Goal: Task Accomplishment & Management: Use online tool/utility

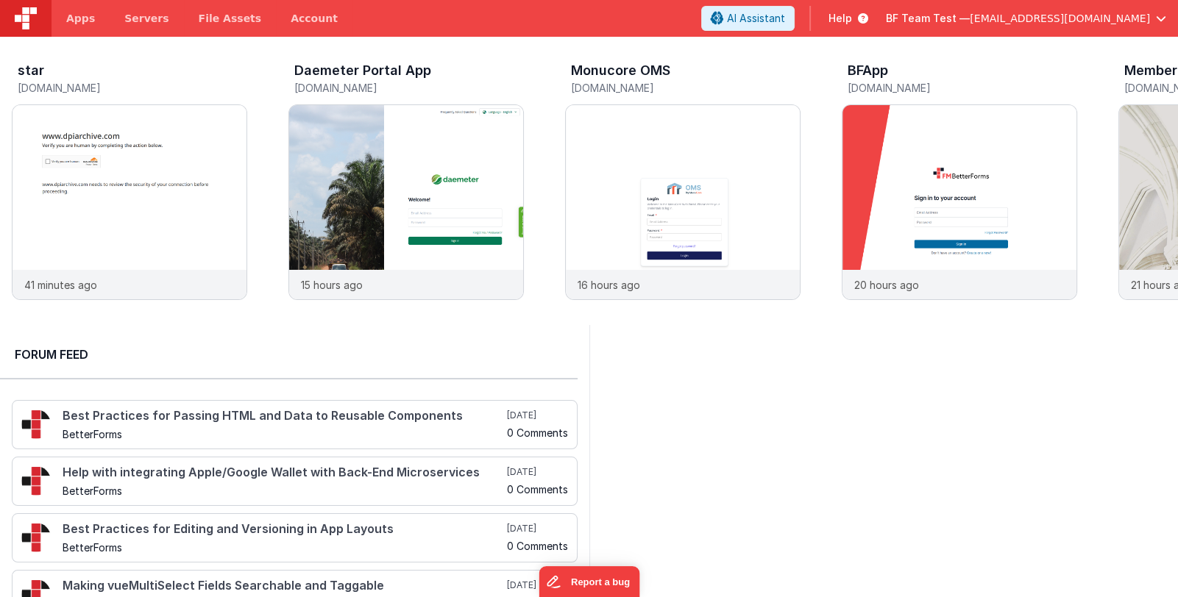
click at [1041, 14] on span "[EMAIL_ADDRESS][DOMAIN_NAME]" at bounding box center [1060, 18] width 180 height 15
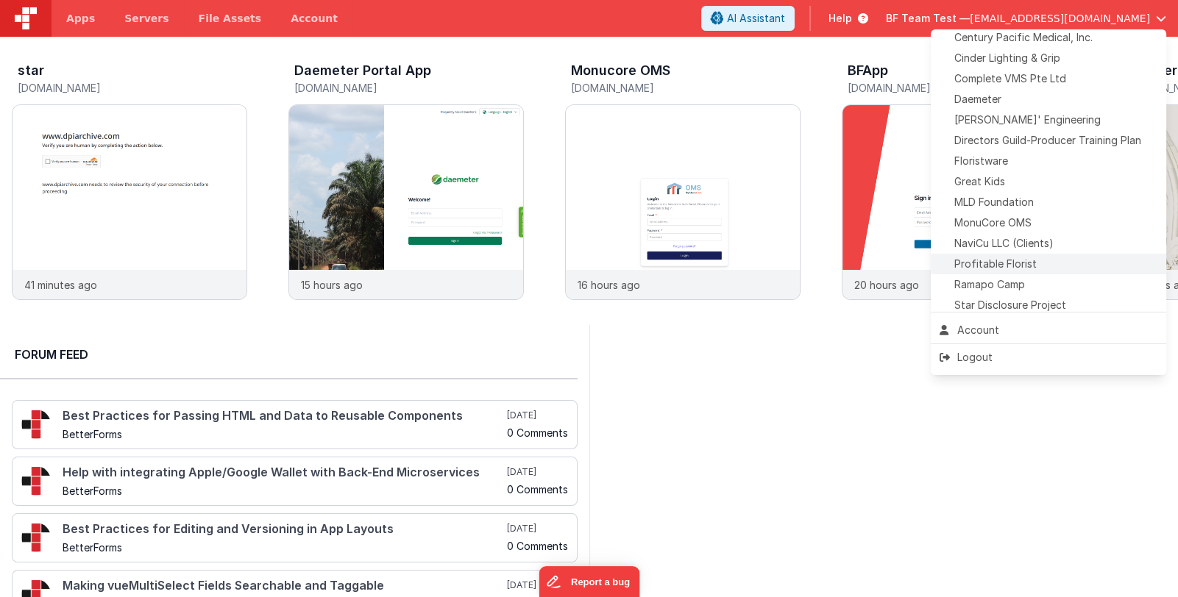
scroll to position [271, 0]
click at [1048, 106] on div "Daemeter" at bounding box center [1049, 103] width 218 height 15
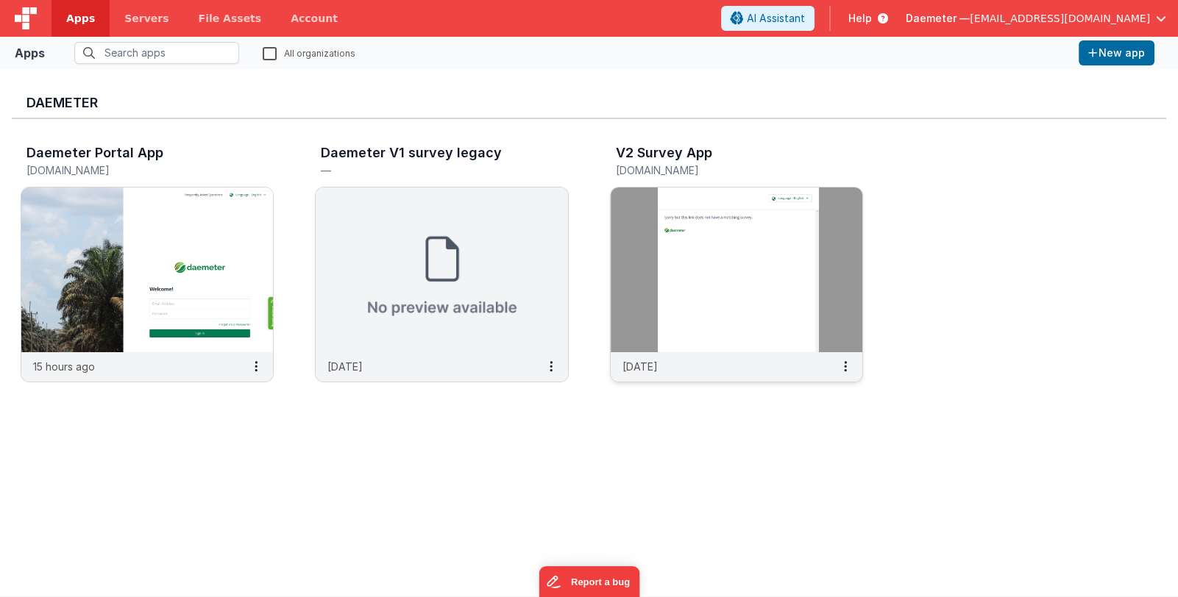
click at [650, 260] on img at bounding box center [737, 270] width 252 height 165
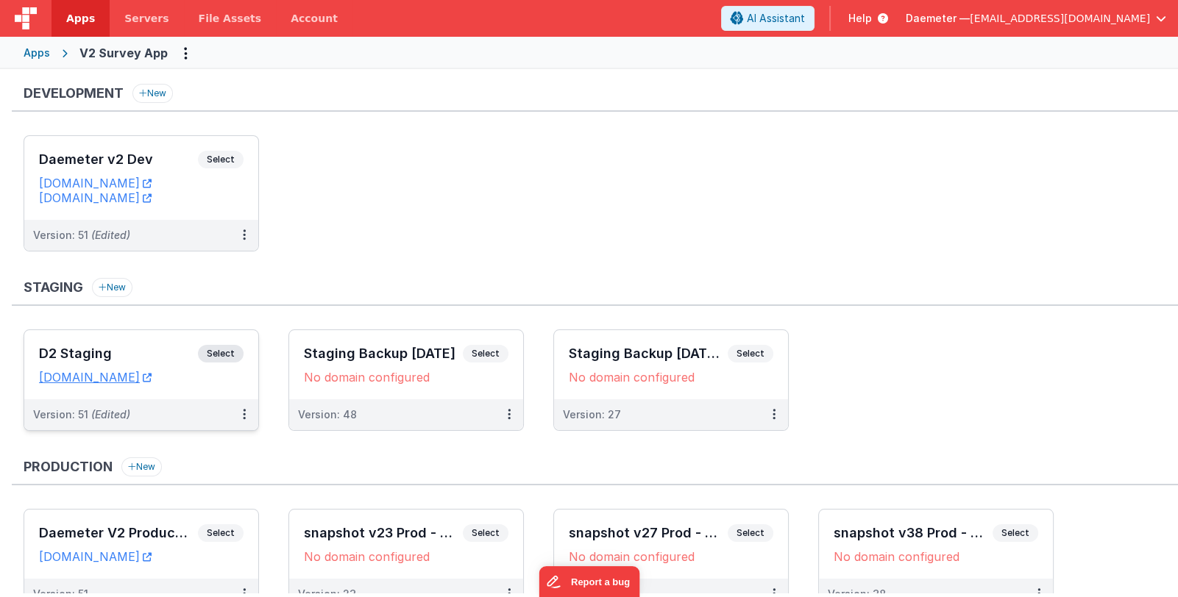
click at [137, 347] on h3 "D2 Staging" at bounding box center [118, 354] width 159 height 15
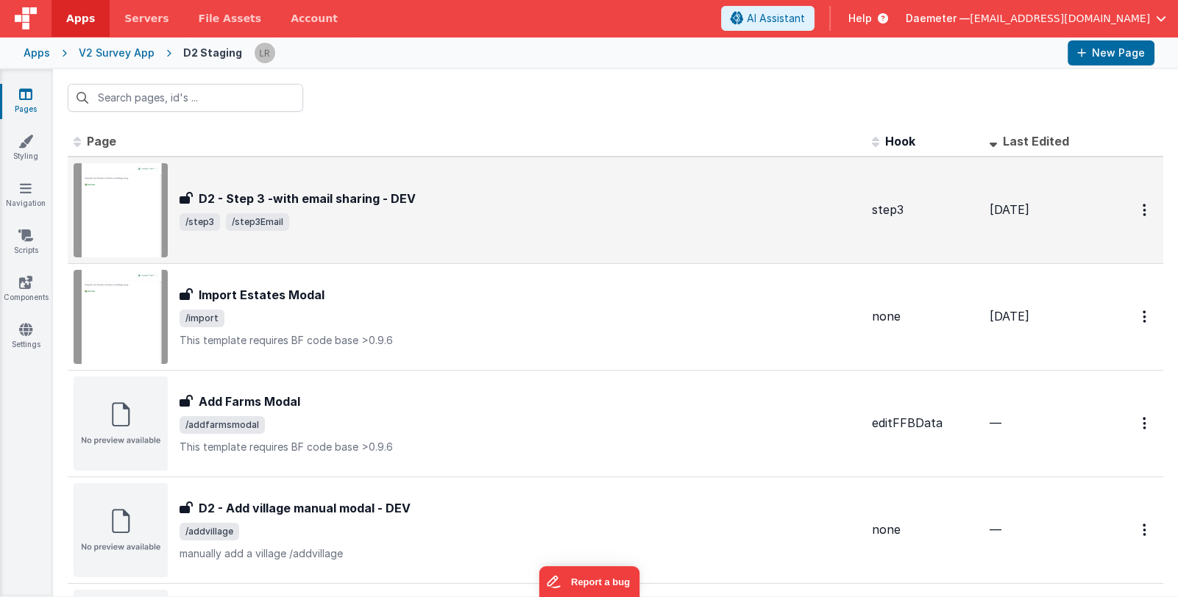
click at [440, 219] on span "/step3 /step3Email" at bounding box center [520, 222] width 681 height 18
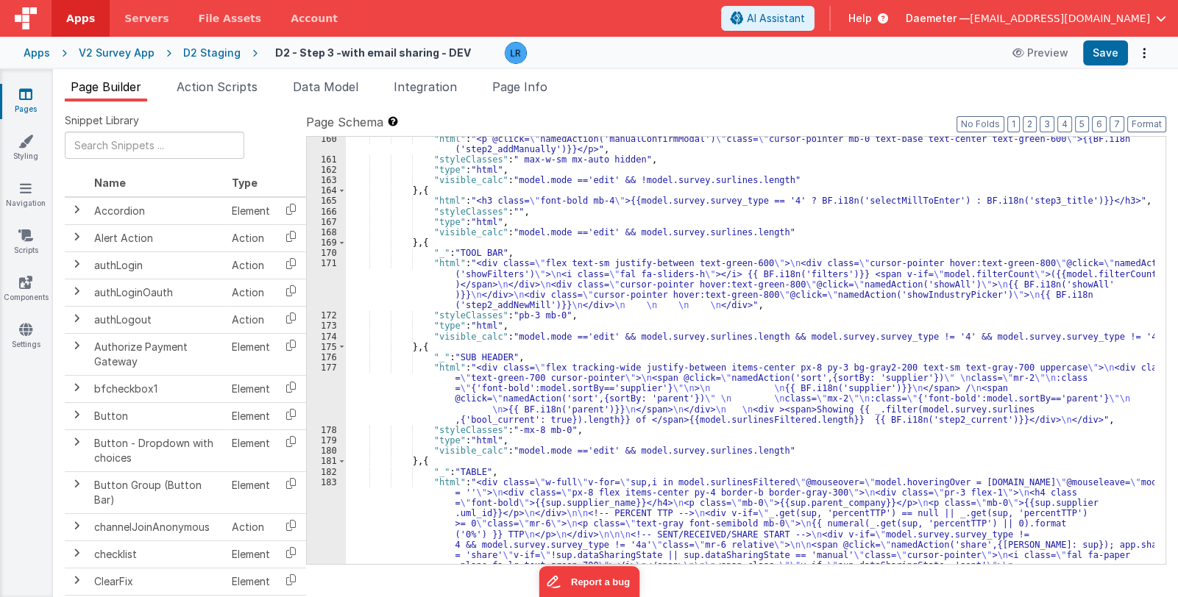
scroll to position [2567, 0]
click at [24, 102] on link "Pages" at bounding box center [25, 101] width 53 height 29
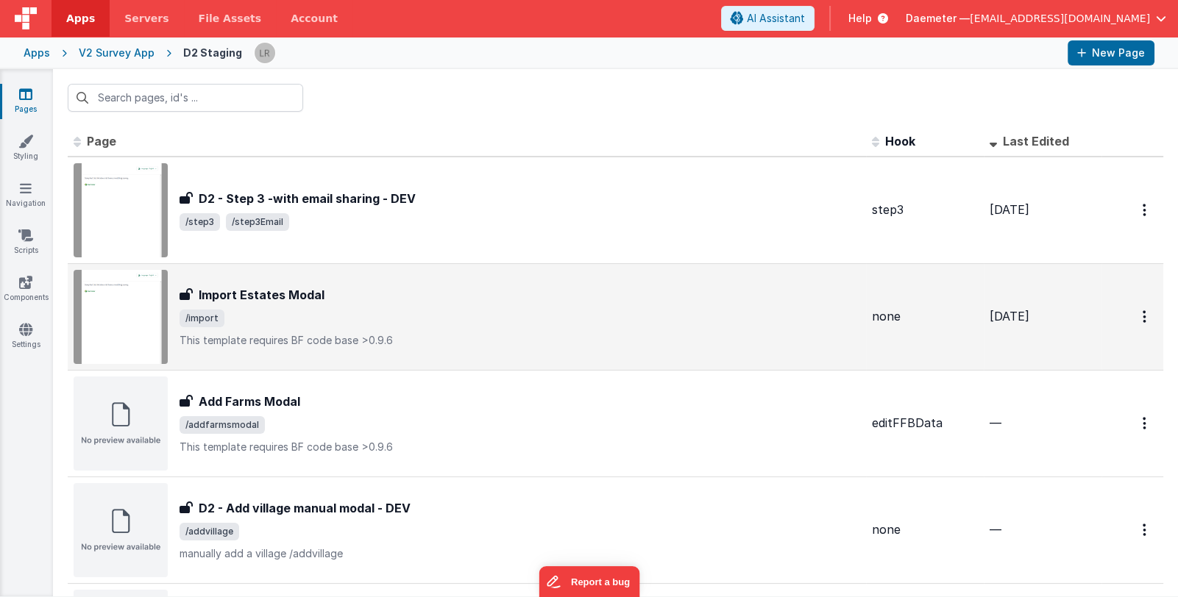
click at [651, 344] on p "This template requires BF code base >0.9.6" at bounding box center [520, 340] width 681 height 15
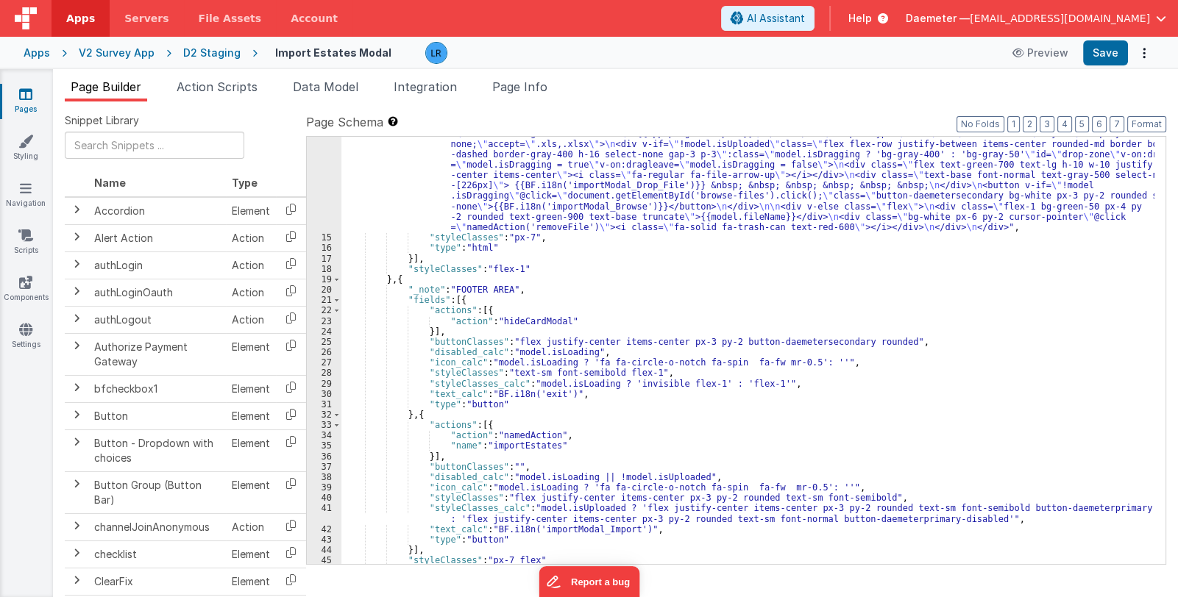
scroll to position [427, 0]
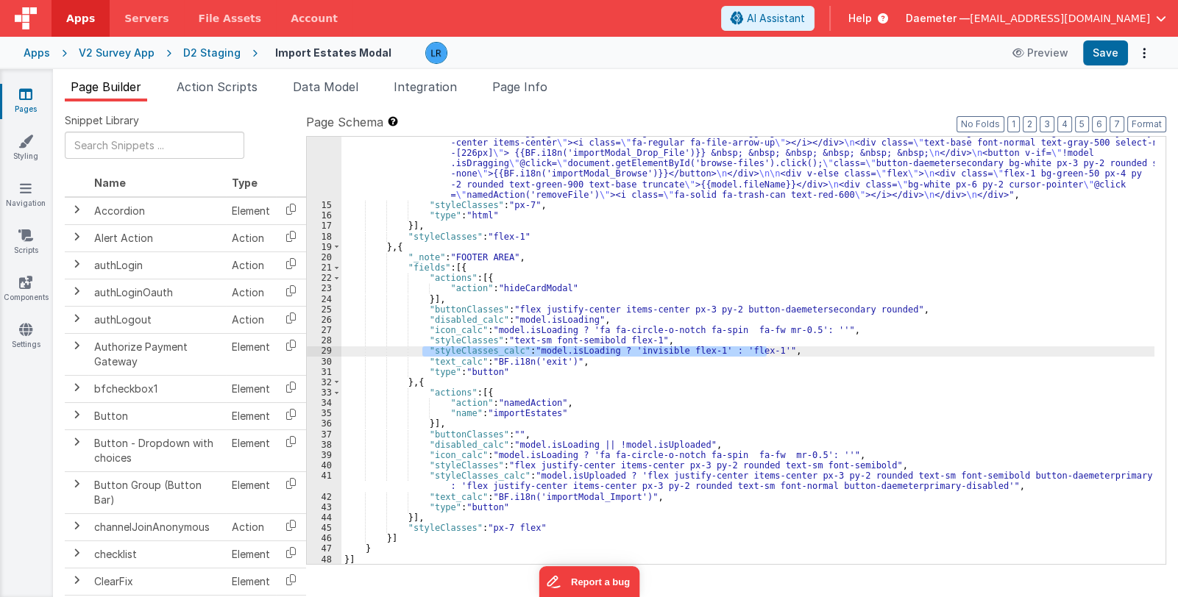
drag, startPoint x: 420, startPoint y: 348, endPoint x: 768, endPoint y: 348, distance: 348.0
click at [768, 348] on div ""html" : "<div class= \" text-gray-900 font-normal text-base \" >{{BF.i18n('imp…" at bounding box center [747, 253] width 813 height 773
click at [595, 274] on div ""html" : "<div class= \" text-gray-900 font-normal text-base \" >{{BF.i18n('imp…" at bounding box center [747, 253] width 813 height 773
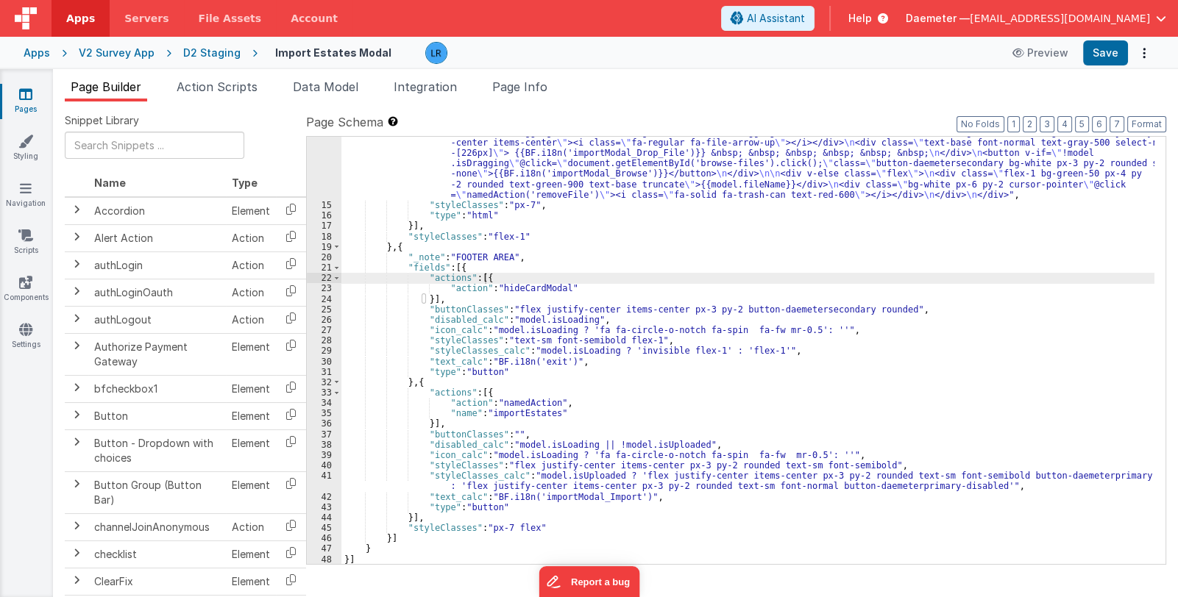
click at [18, 99] on link "Pages" at bounding box center [25, 101] width 53 height 29
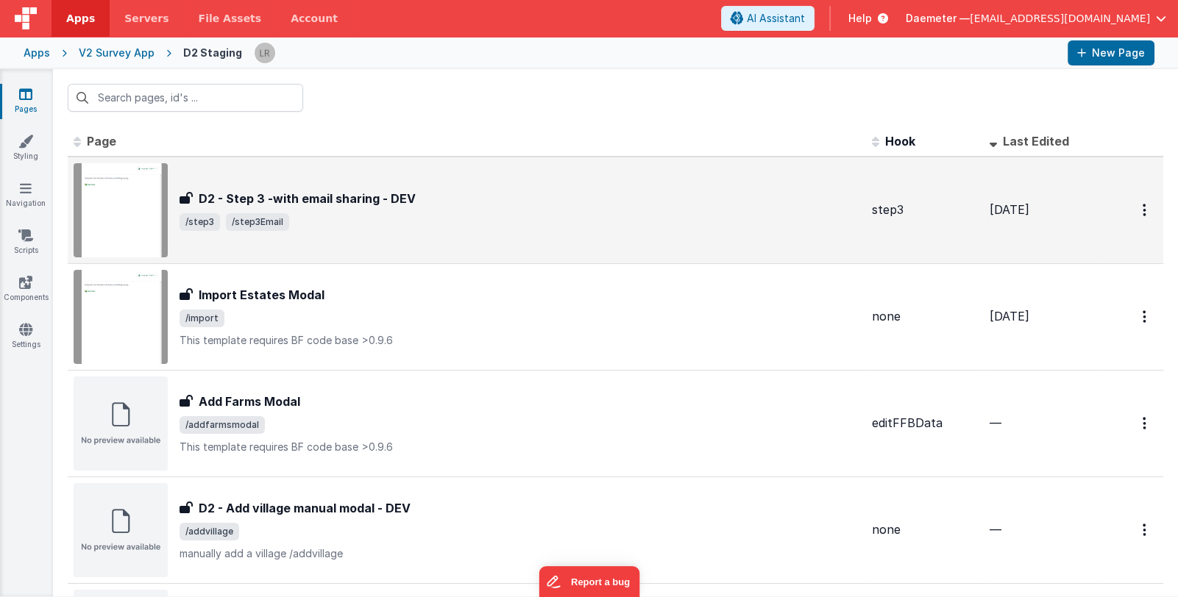
click at [543, 217] on span "/step3 /step3Email" at bounding box center [520, 222] width 681 height 18
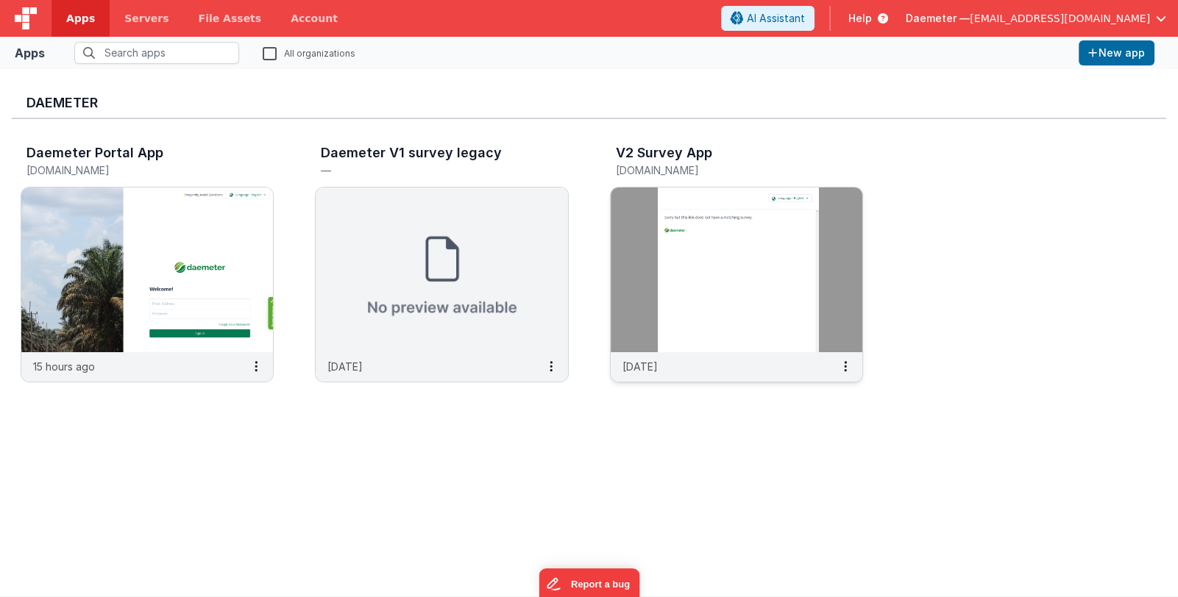
click at [706, 271] on img at bounding box center [737, 270] width 252 height 165
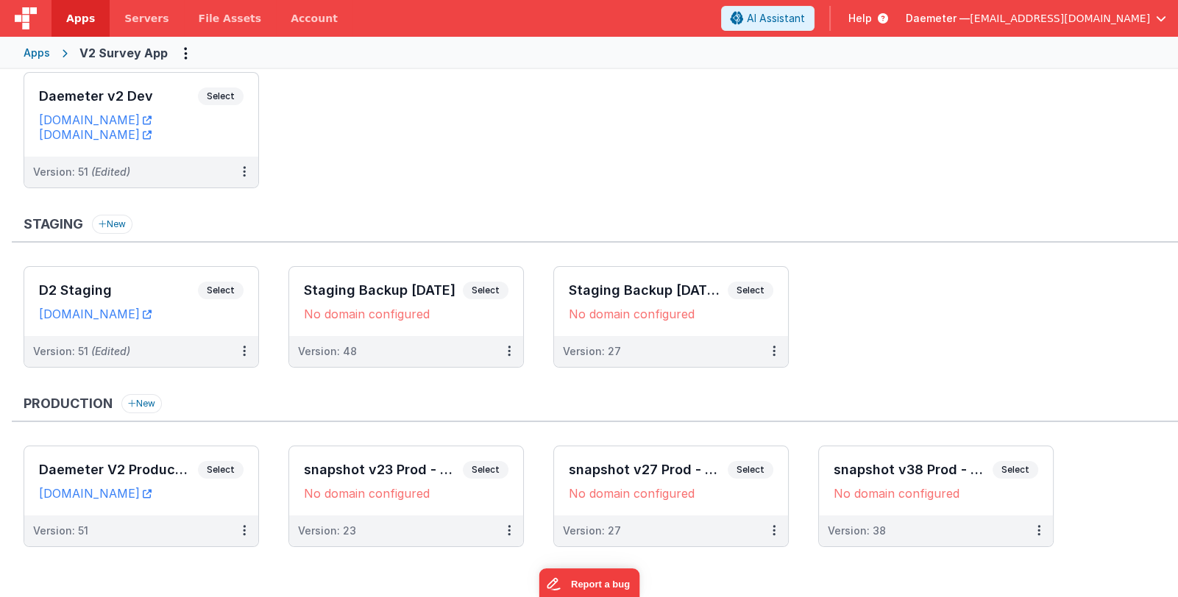
scroll to position [64, 0]
click at [120, 462] on h3 "Daemeter V2 Production" at bounding box center [118, 469] width 159 height 15
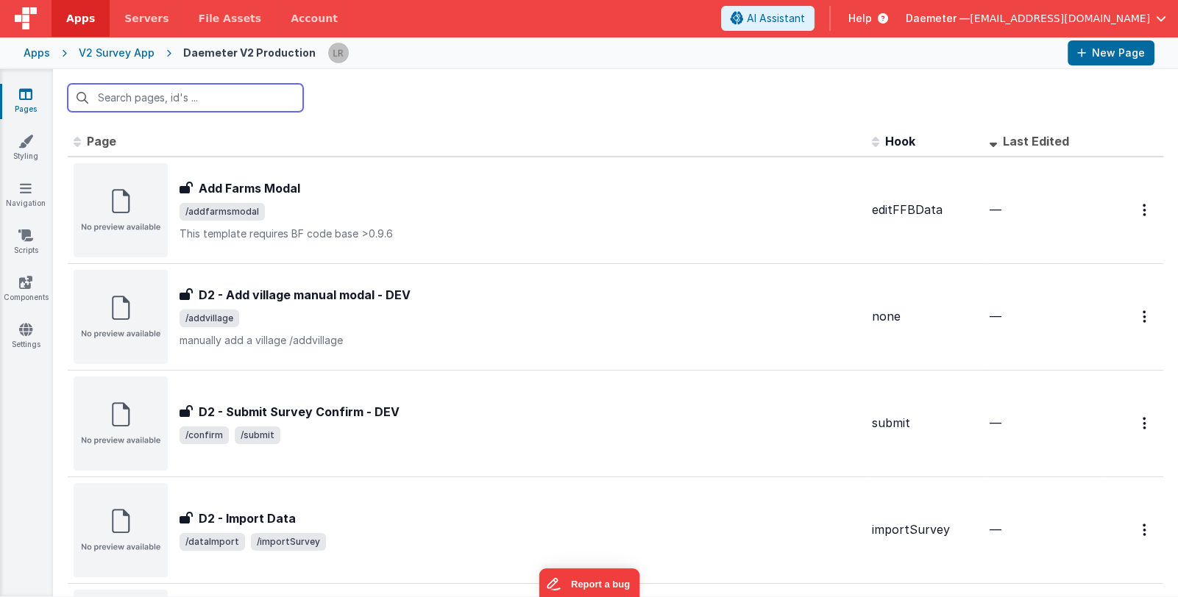
click at [173, 107] on input "text" at bounding box center [185, 98] width 235 height 28
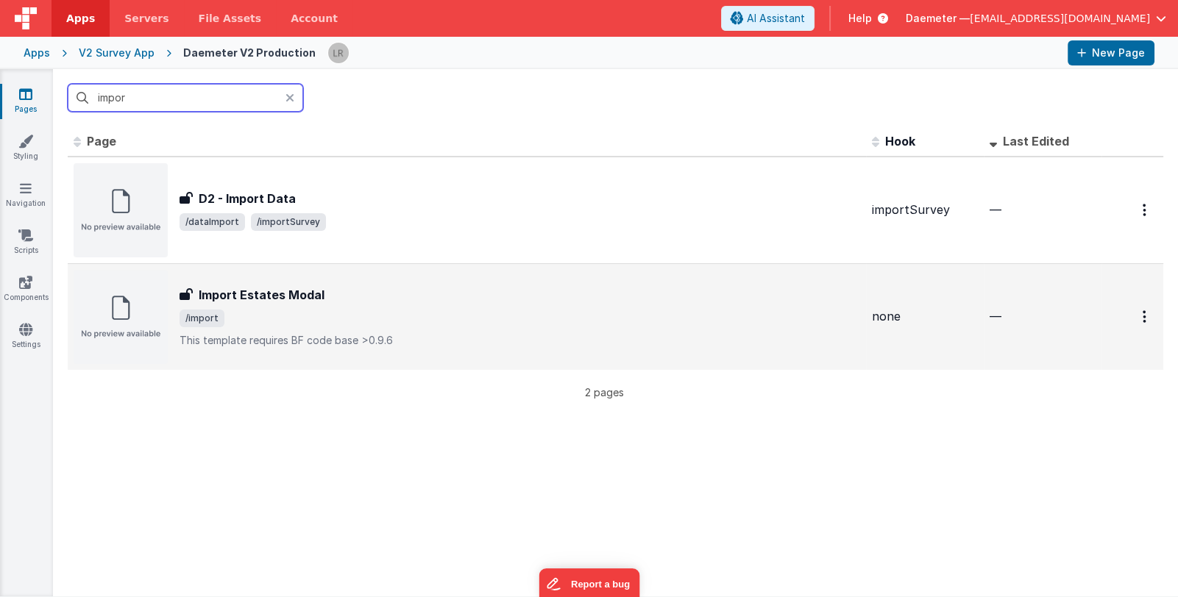
type input "impor"
click at [479, 316] on span "/import" at bounding box center [520, 319] width 681 height 18
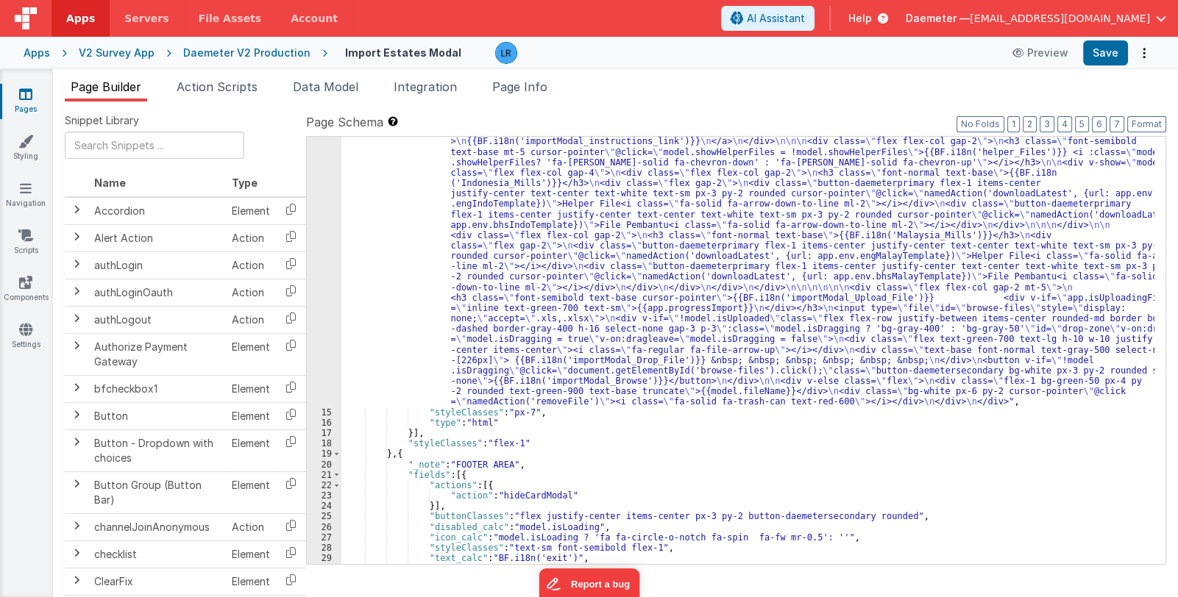
scroll to position [416, 0]
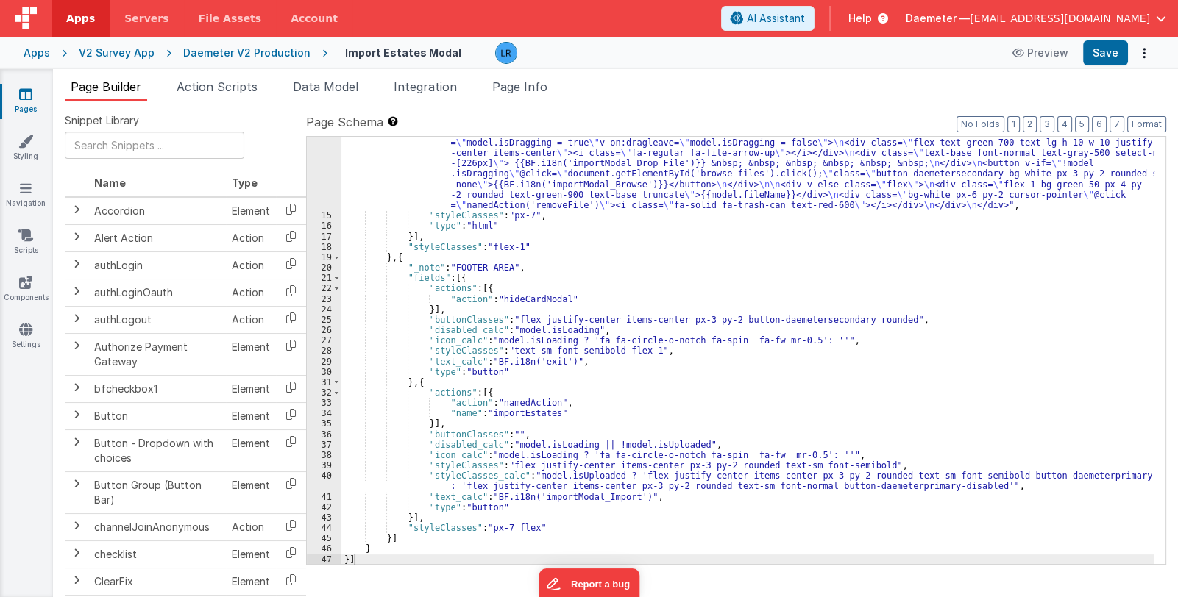
click at [644, 352] on div ""html" : "<div class= \" text-gray-900 font-normal text-base \" >{{BF.i18n('imp…" at bounding box center [747, 263] width 813 height 773
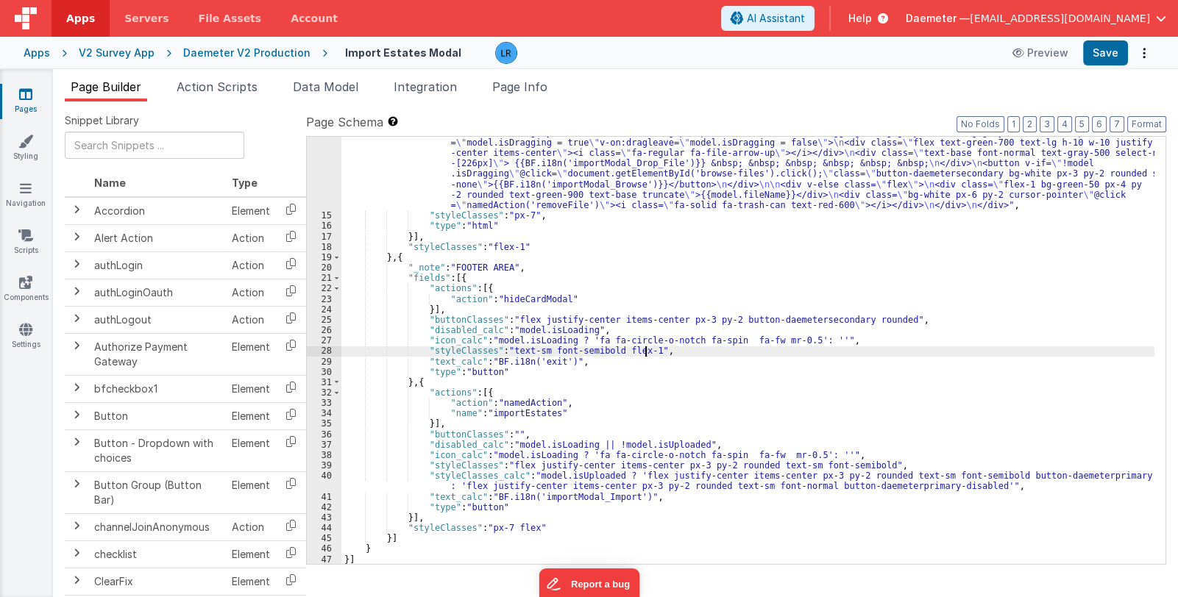
click at [654, 349] on div ""html" : "<div class= \" text-gray-900 font-normal text-base \" >{{BF.i18n('imp…" at bounding box center [747, 263] width 813 height 773
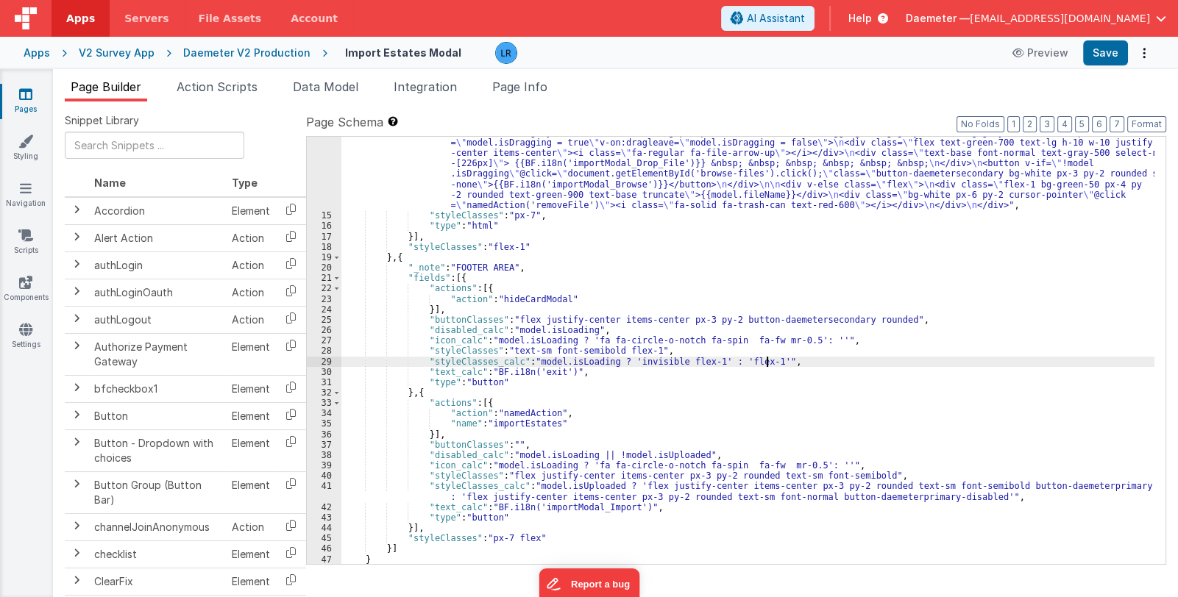
click at [15, 102] on link "Pages" at bounding box center [25, 101] width 53 height 29
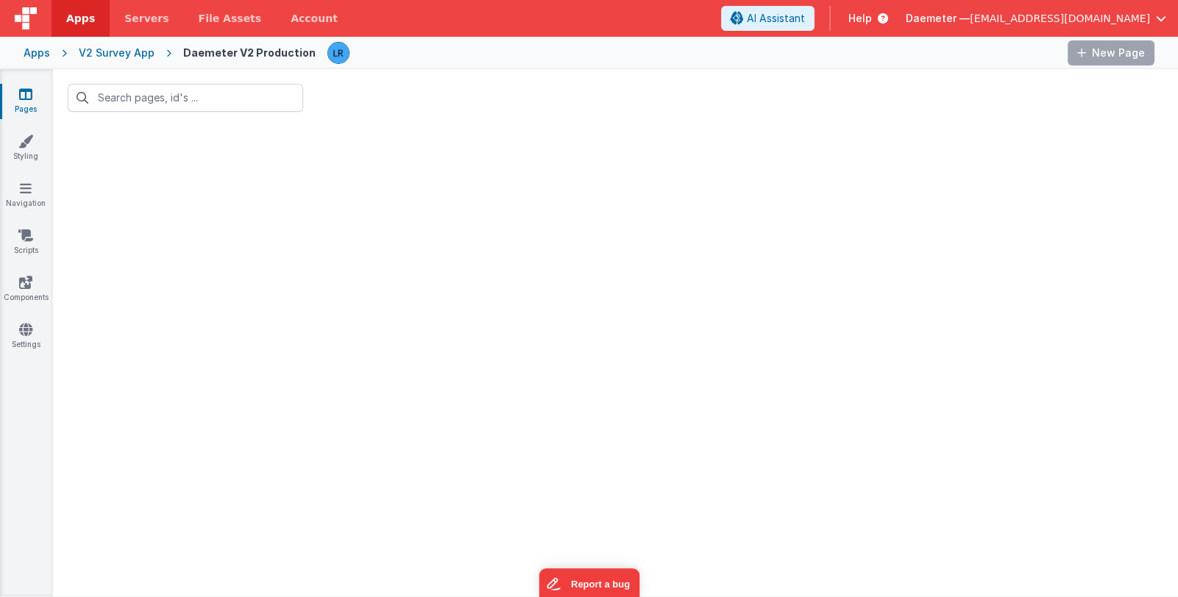
type input "impor"
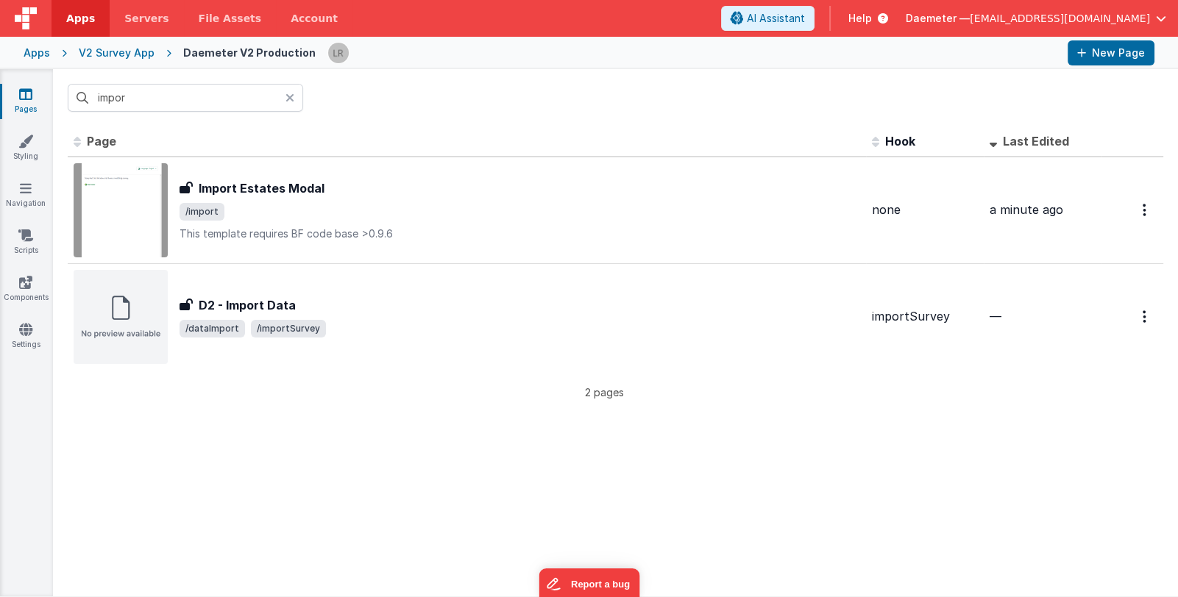
click at [294, 95] on icon at bounding box center [289, 98] width 9 height 12
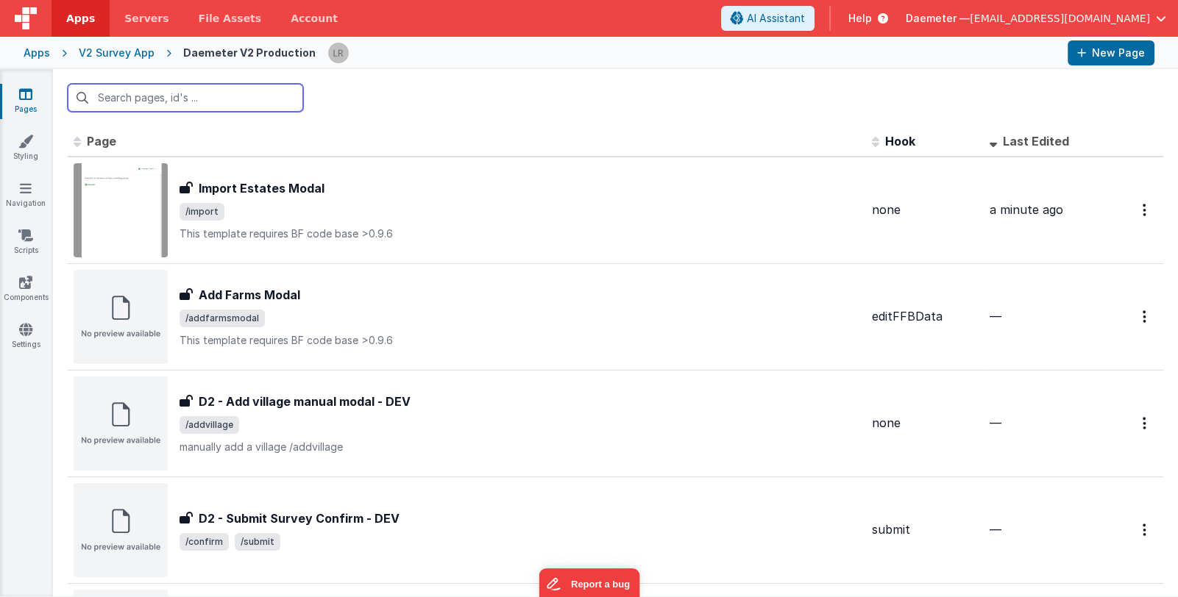
click at [258, 98] on input "text" at bounding box center [185, 98] width 235 height 28
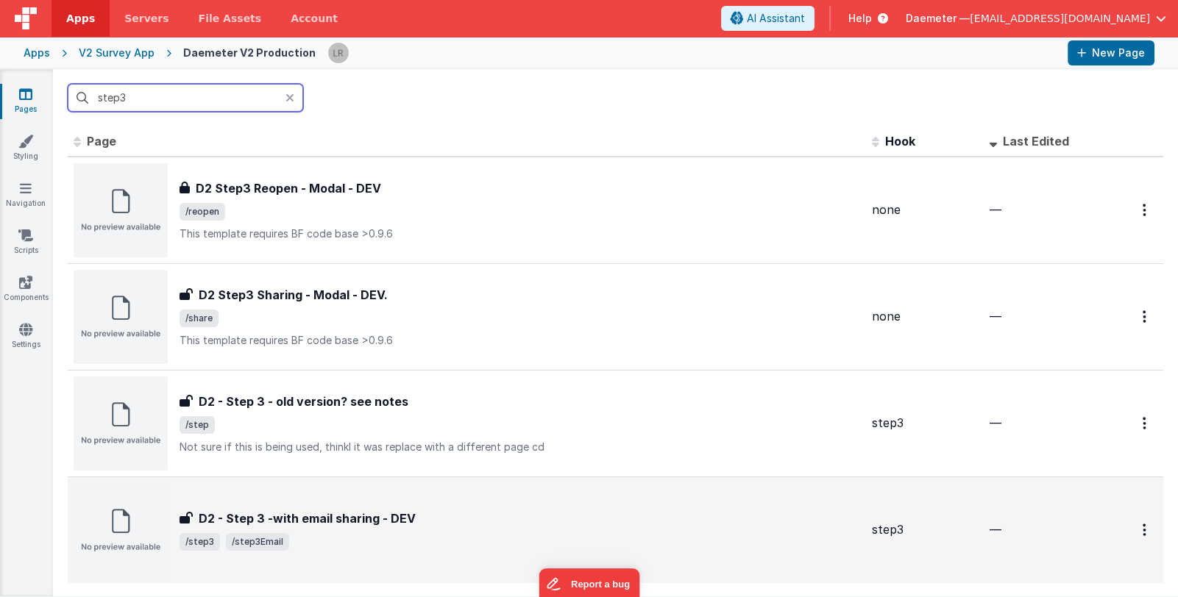
type input "step3"
click at [519, 517] on div "D2 - Step 3 -with email sharing - DEV" at bounding box center [520, 519] width 681 height 18
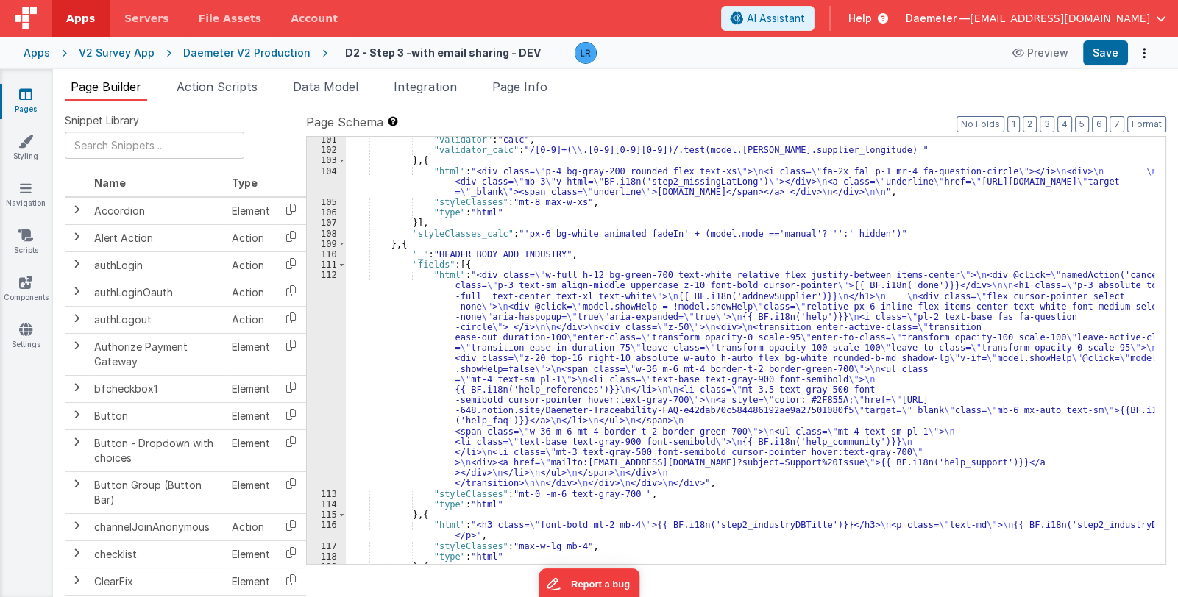
scroll to position [1707, 0]
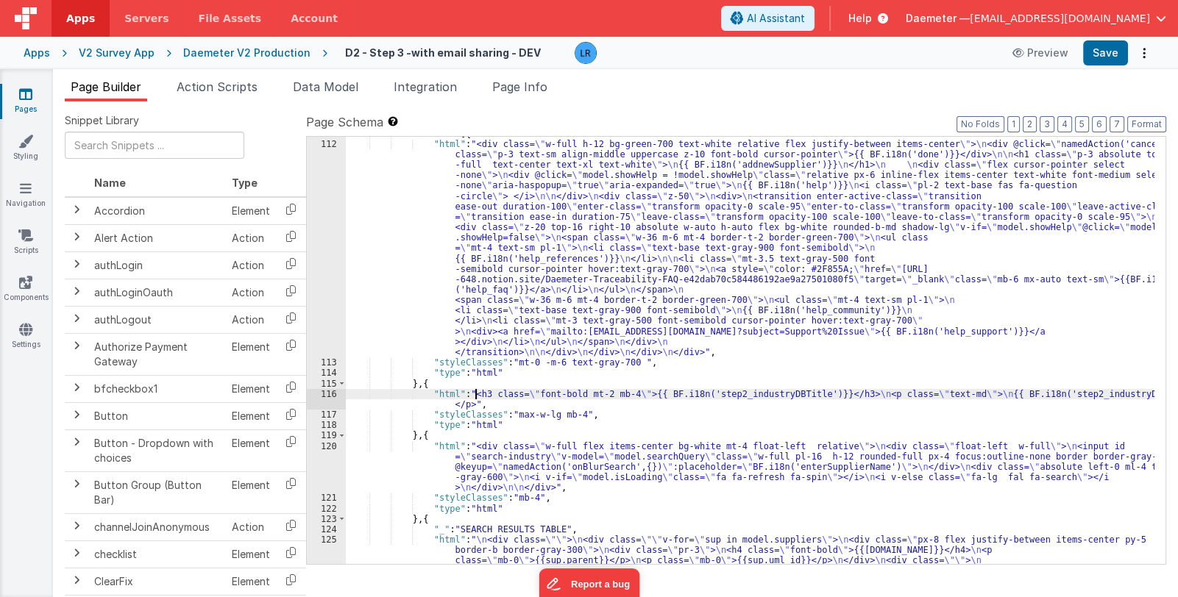
click at [475, 395] on div ""fields" : [{ "html" : "<div class= \" w-full h-12 bg-green-700 text-white rela…" at bounding box center [750, 384] width 809 height 511
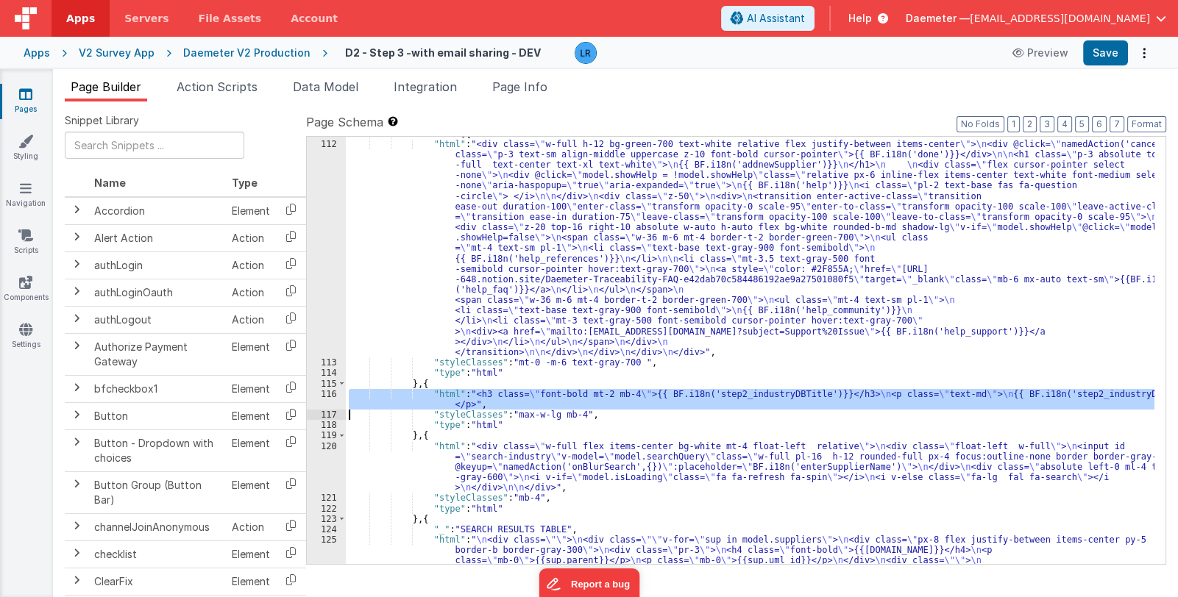
click at [324, 402] on div "116" at bounding box center [326, 399] width 39 height 21
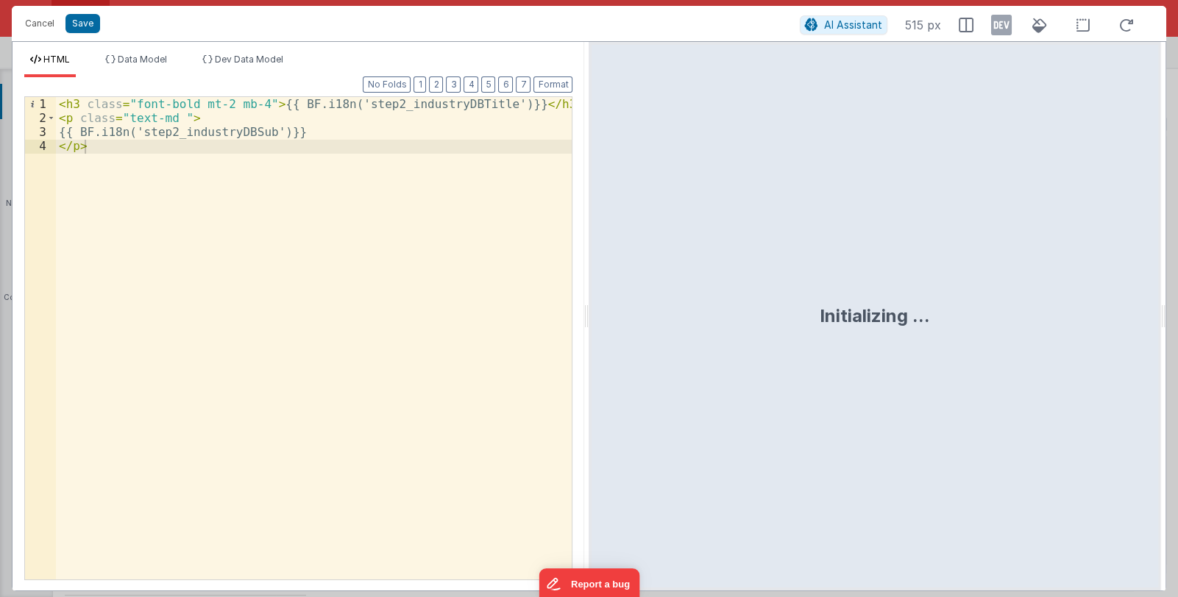
click at [294, 131] on div "< h3 class = "font-bold mt-2 mb-4" > {{ BF.i18n('step2_industryDBTitle')}} </ h…" at bounding box center [314, 352] width 516 height 511
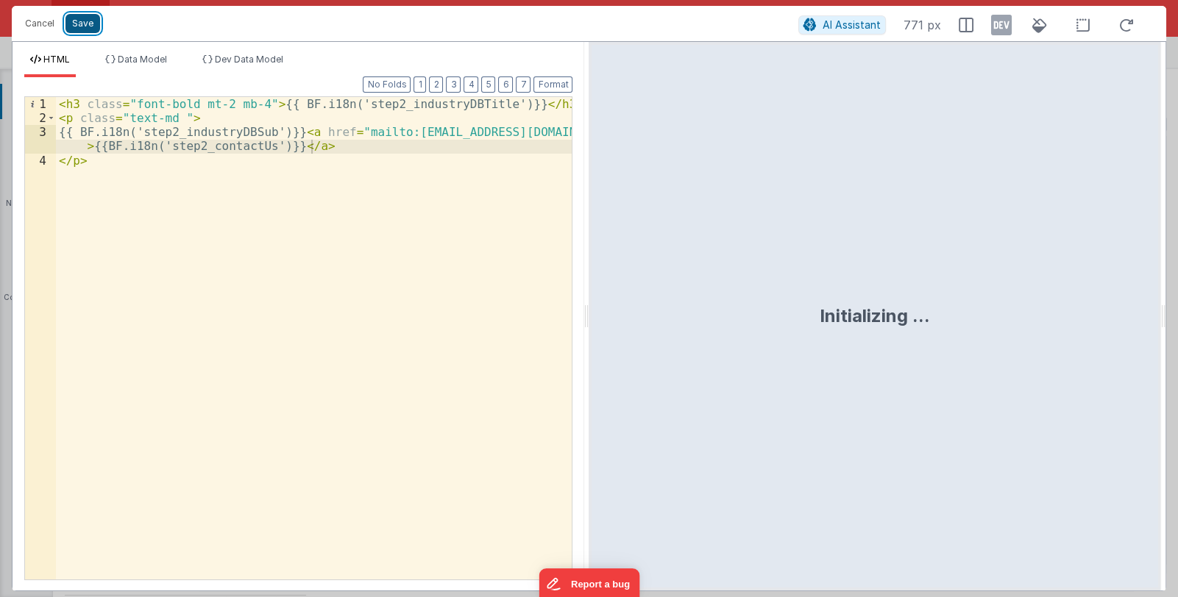
click at [89, 24] on button "Save" at bounding box center [82, 23] width 35 height 19
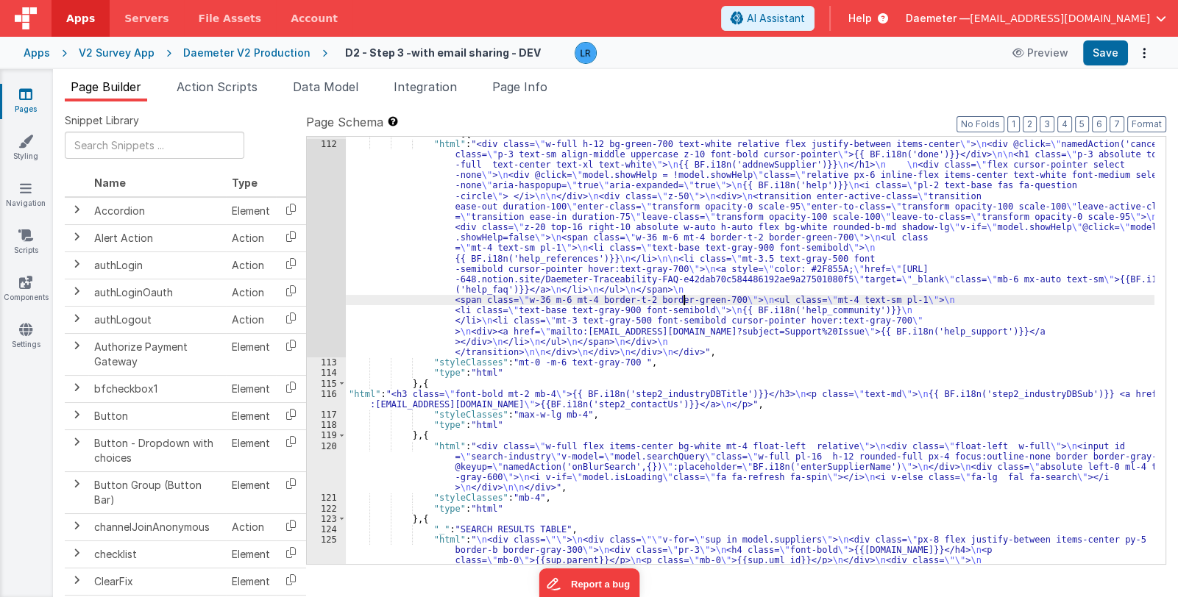
click at [685, 300] on div ""fields" : [{ "html" : "<div class= \" w-full h-12 bg-green-700 text-white rela…" at bounding box center [750, 384] width 809 height 511
click at [29, 93] on icon at bounding box center [25, 94] width 13 height 15
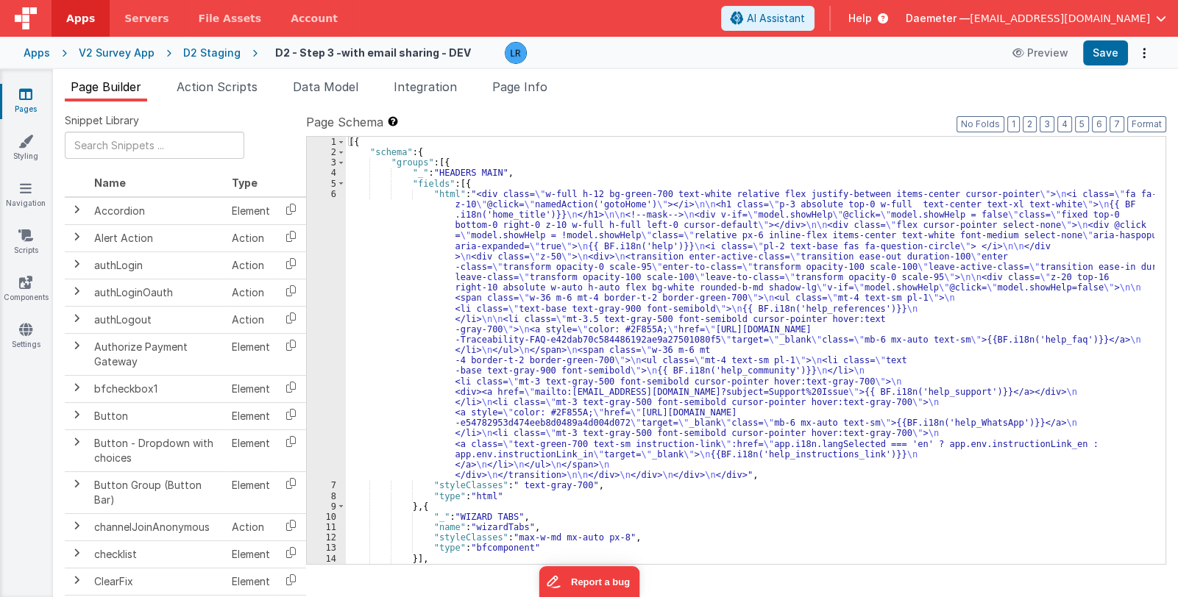
click at [609, 347] on div "[{ "schema" : { "groups" : [{ "_" : "HEADERS MAIN" , "fields" : [{ "html" : "<d…" at bounding box center [750, 361] width 809 height 449
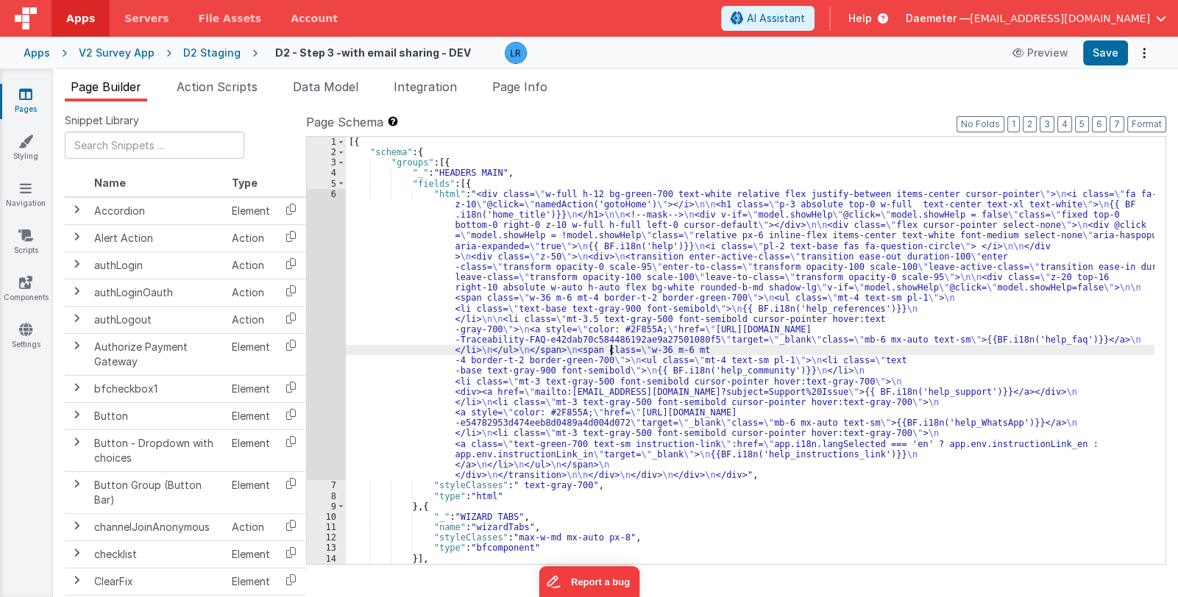
scroll to position [175, 0]
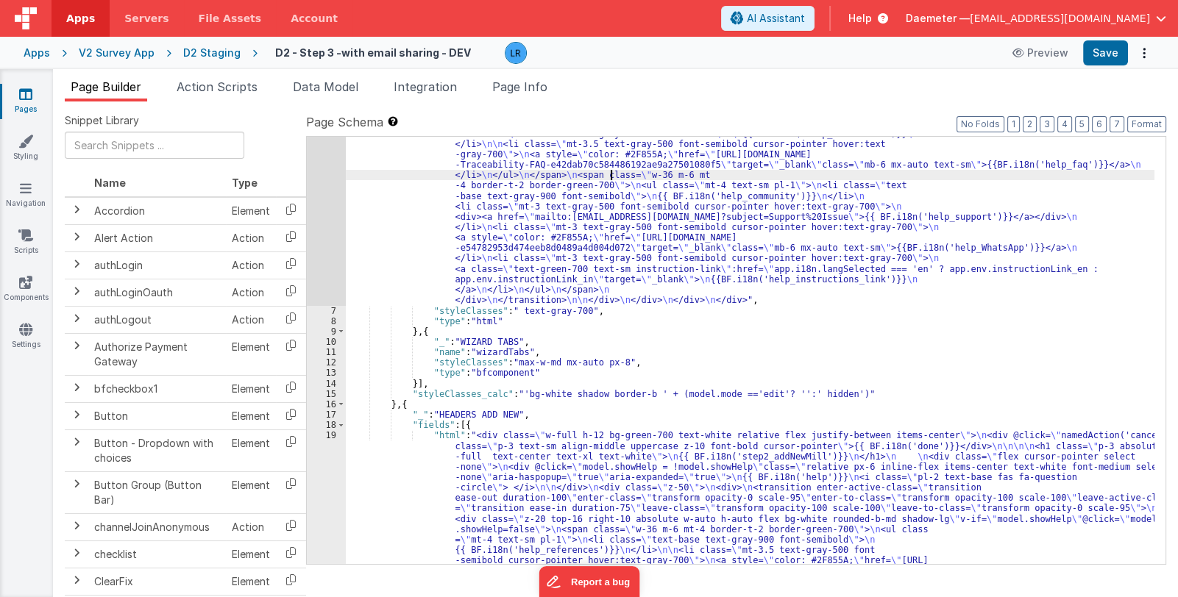
click at [756, 486] on div ""html" : "<div class= \" w-full h-12 bg-green-700 text-white relative flex just…" at bounding box center [750, 483] width 809 height 939
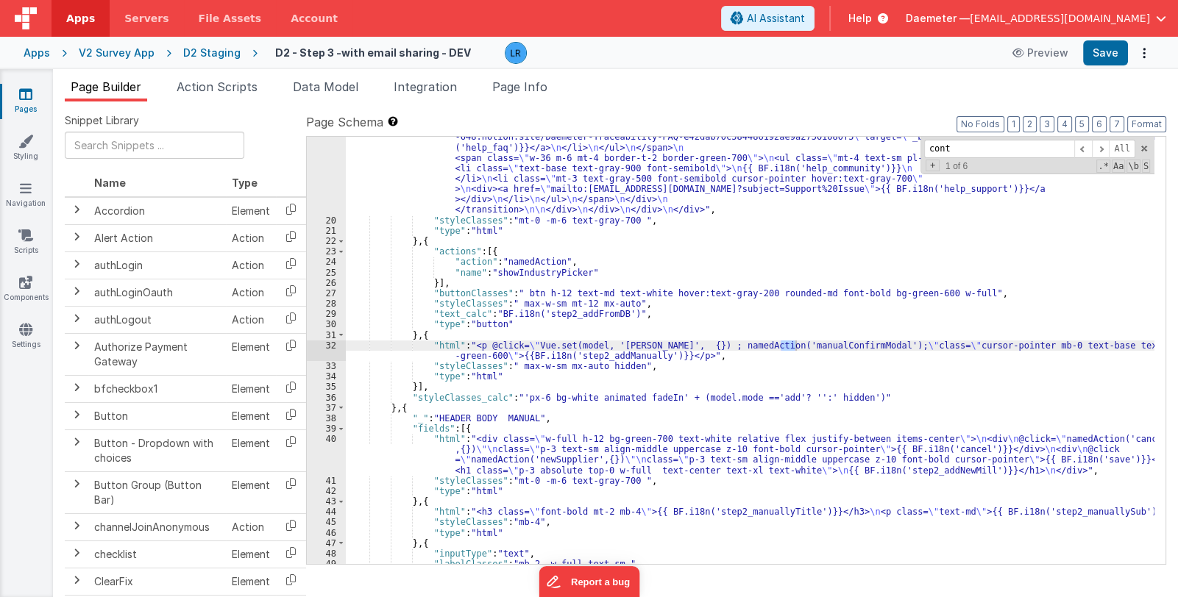
scroll to position [1766, 0]
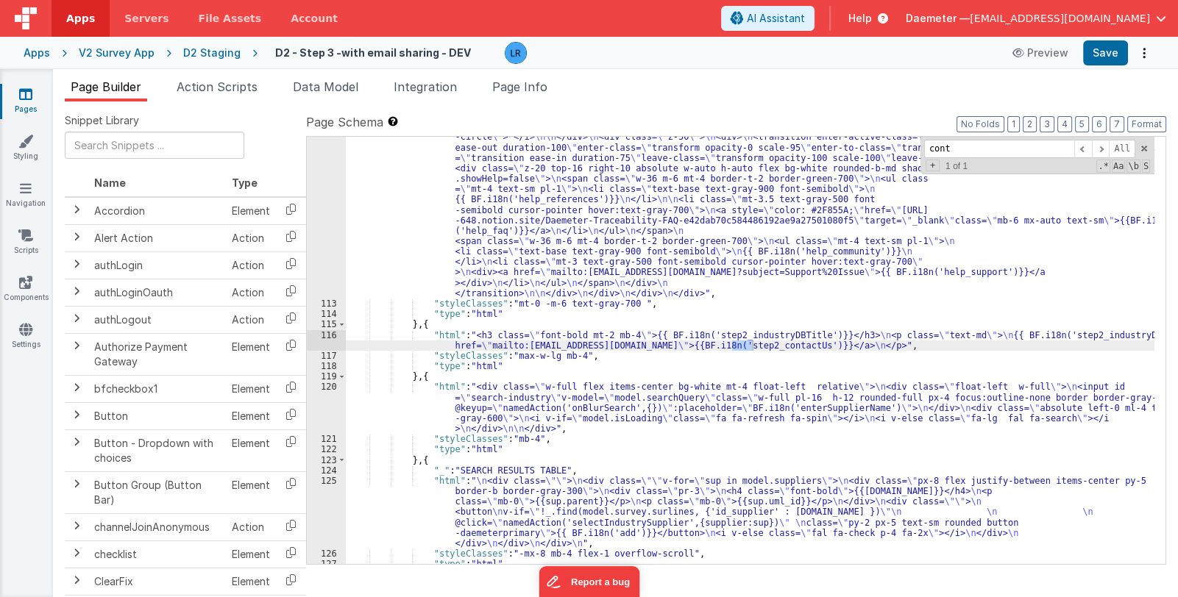
type input "cont"
click at [316, 344] on div "116" at bounding box center [326, 340] width 39 height 21
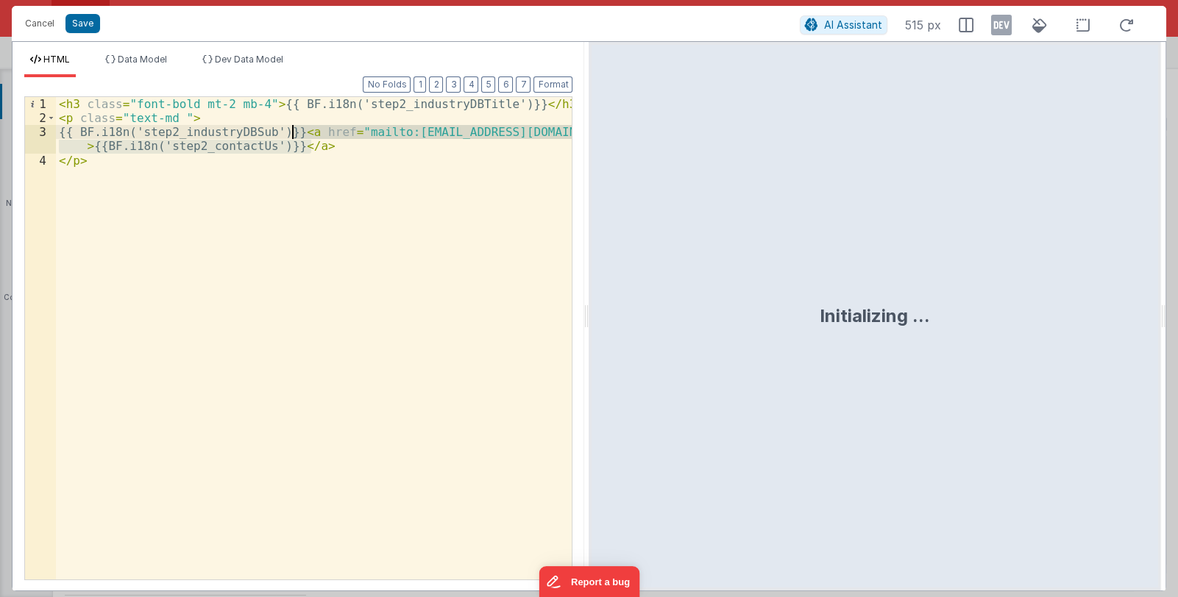
drag, startPoint x: 316, startPoint y: 146, endPoint x: 290, endPoint y: 128, distance: 31.8
click at [290, 128] on div "< h3 class = "font-bold mt-2 mb-4" > {{ BF.i18n('step2_industryDBTitle')}} </ h…" at bounding box center [314, 352] width 516 height 511
drag, startPoint x: 33, startPoint y: 17, endPoint x: 44, endPoint y: 15, distance: 11.1
click at [39, 18] on button "Cancel" at bounding box center [40, 23] width 44 height 21
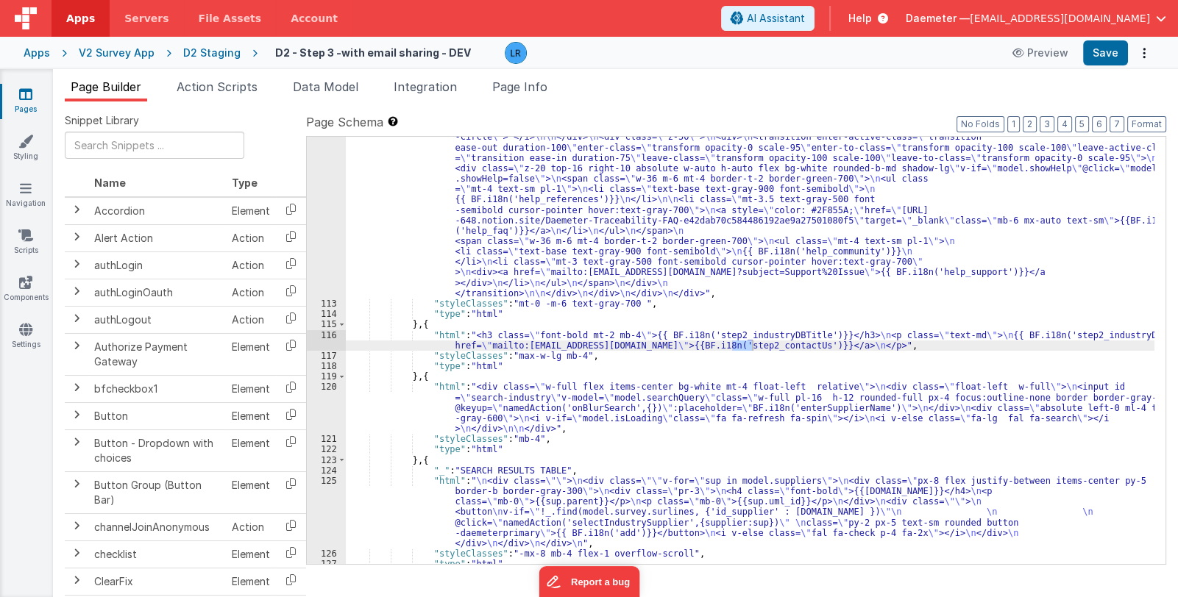
click at [315, 337] on div "116" at bounding box center [326, 340] width 39 height 21
